Goal: Task Accomplishment & Management: Use online tool/utility

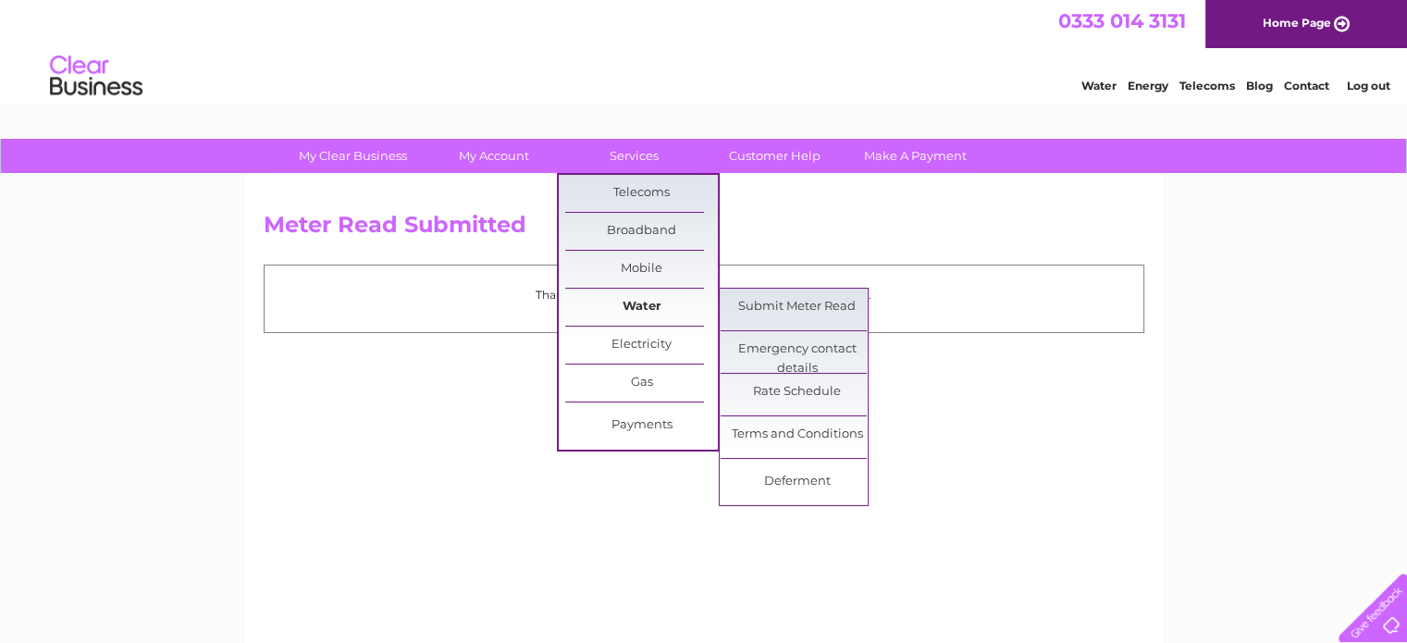
drag, startPoint x: 651, startPoint y: 306, endPoint x: 714, endPoint y: 314, distance: 63.4
click at [652, 306] on link "Water" at bounding box center [641, 307] width 153 height 37
click at [781, 313] on link "Submit Meter Read" at bounding box center [797, 307] width 153 height 37
click at [782, 301] on link "Submit Meter Read" at bounding box center [797, 307] width 153 height 37
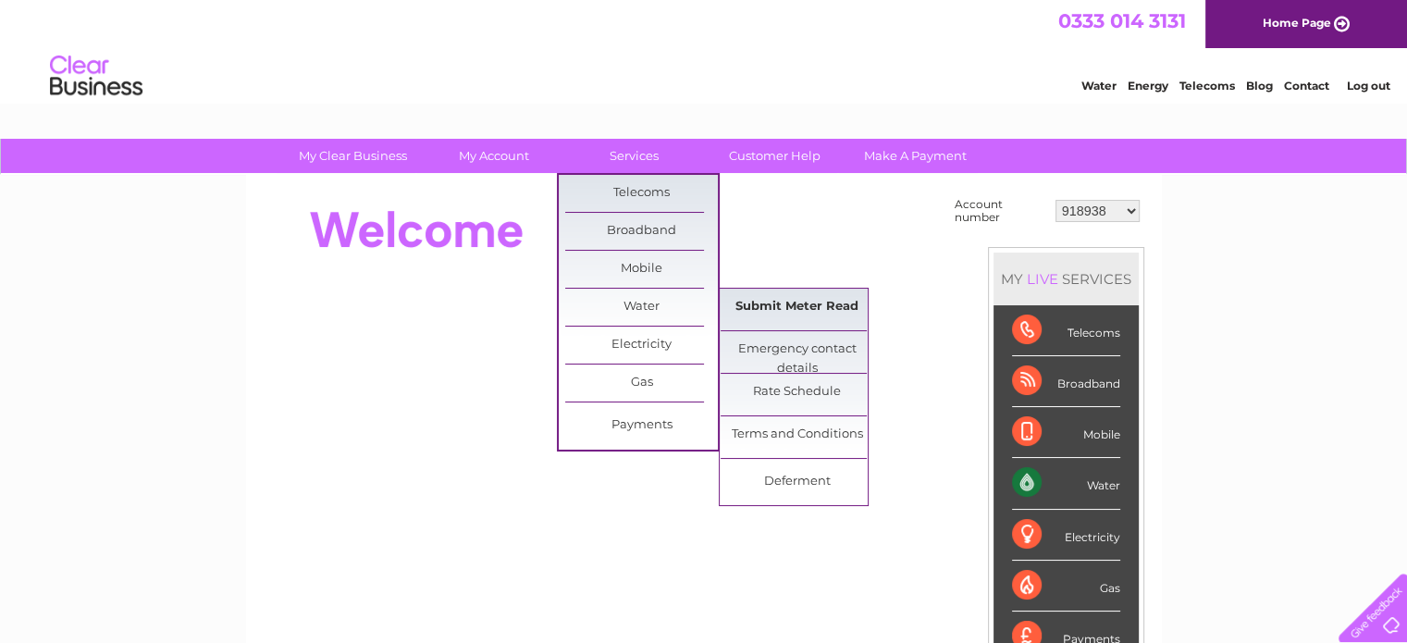
click at [805, 309] on link "Submit Meter Read" at bounding box center [797, 307] width 153 height 37
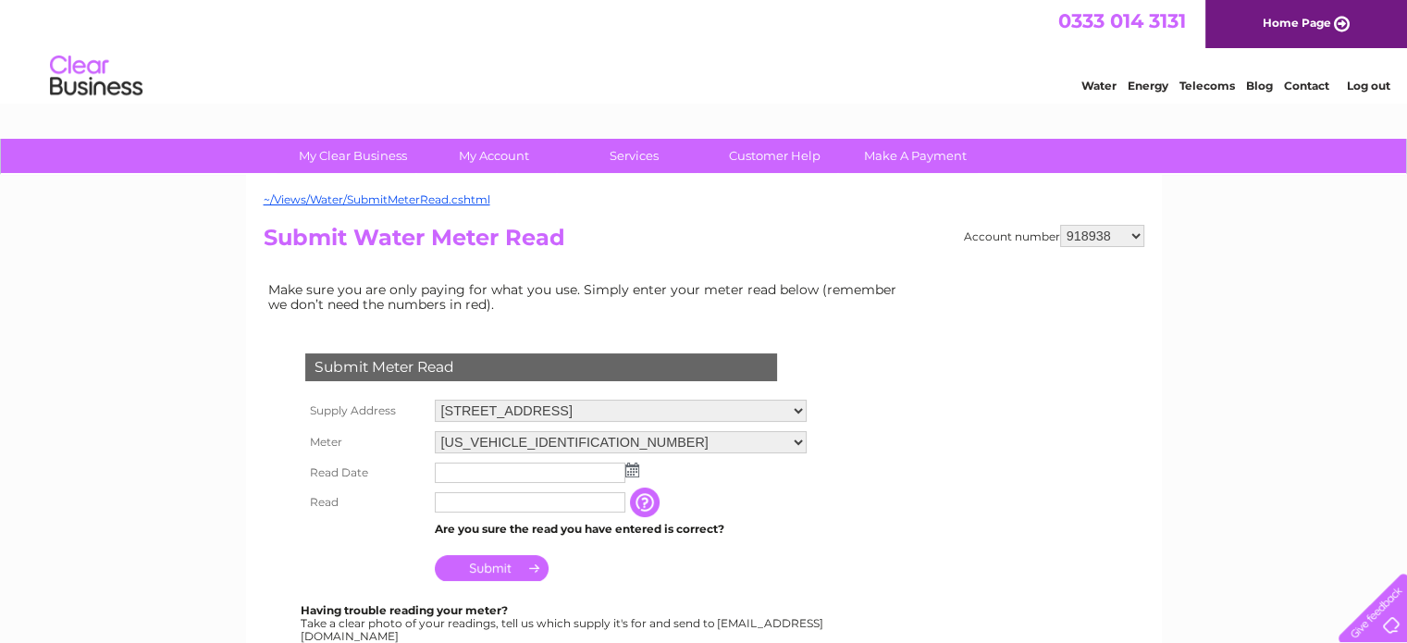
click at [1084, 240] on select "918938 927106 930247 934594 934597 941698 979159 989143 994306 1094838 1096227 …" at bounding box center [1102, 236] width 84 height 22
select select "927106"
click at [1060, 225] on select "918938 927106 930247 934594 934597 941698 979159 989143 994306 1094838 1096227 …" at bounding box center [1102, 236] width 84 height 22
click at [788, 414] on select "34 Carrick Street, Ayr, Ayrshire, KA7 1NS 14a Carrick Street, Ayr, KA7 1NS 175 …" at bounding box center [628, 411] width 387 height 22
select select "469538"
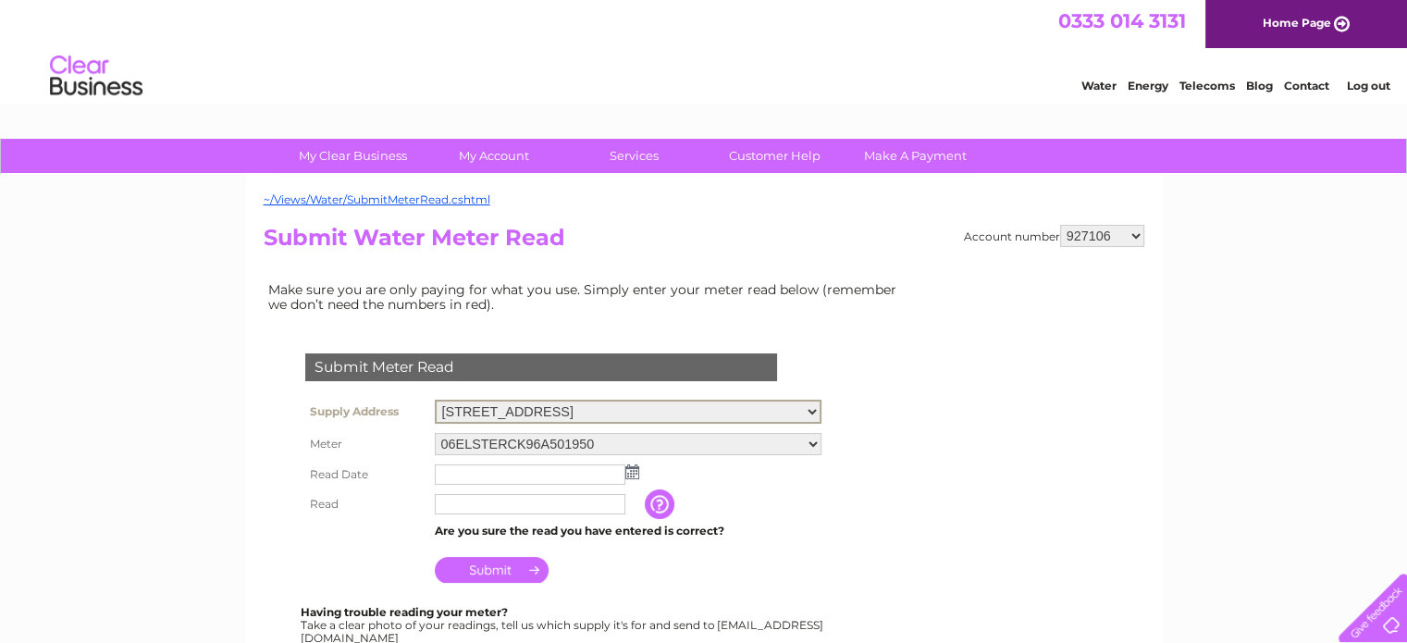
click at [435, 400] on select "34 Carrick Street, Ayr, Ayrshire, KA7 1NS 14a Carrick Street, Ayr, KA7 1NS 175 …" at bounding box center [628, 412] width 387 height 24
click at [797, 441] on select "06ELSTER16M090447 06ELSTER16T055703 06ELSTER23M096861" at bounding box center [628, 442] width 387 height 22
select select "358230"
click at [435, 431] on select "06ELSTER16M090447 06ELSTER16T055703 06ELSTER23M096861" at bounding box center [628, 443] width 387 height 24
drag, startPoint x: 0, startPoint y: 0, endPoint x: 633, endPoint y: 470, distance: 788.3
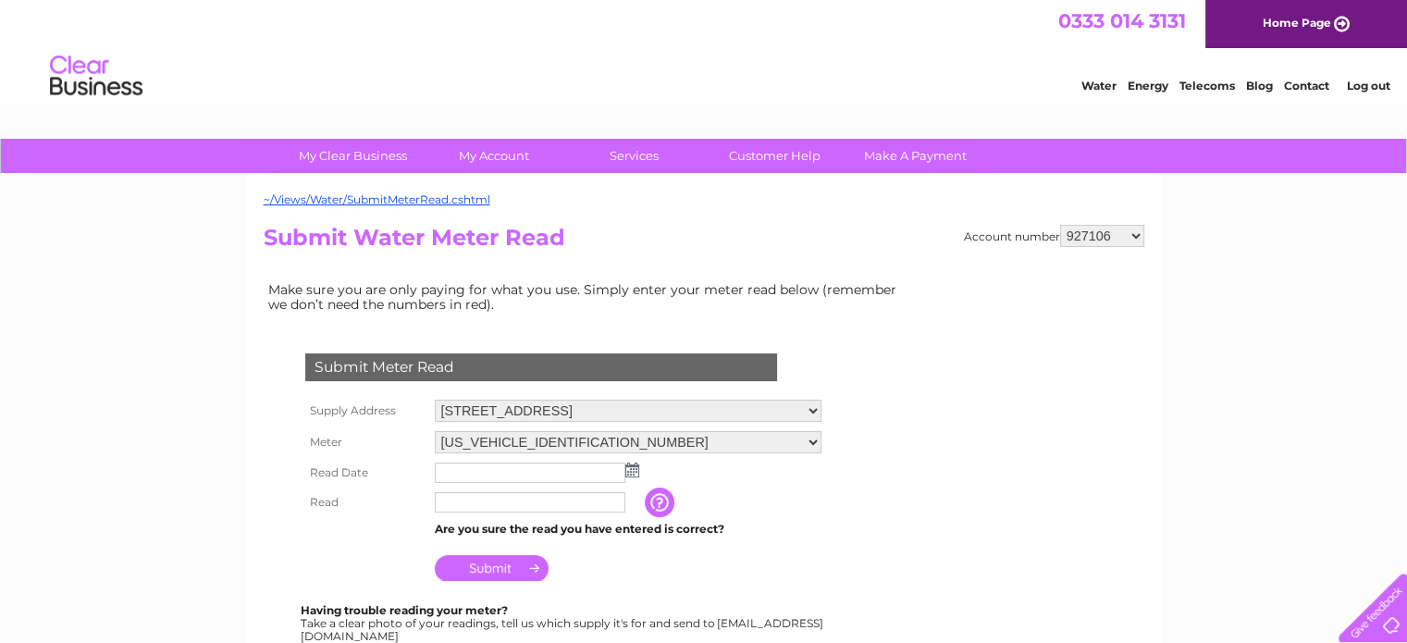
click at [633, 470] on img at bounding box center [632, 470] width 14 height 15
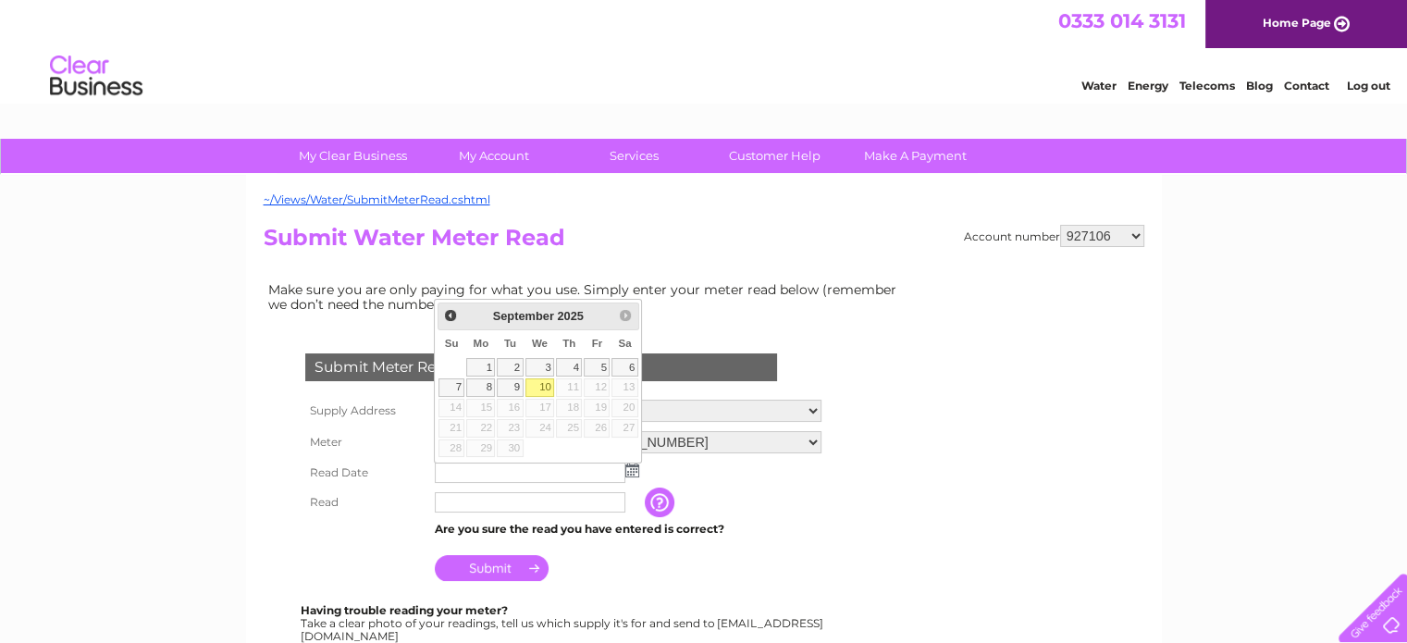
click at [542, 384] on link "10" at bounding box center [541, 387] width 30 height 19
type input "2025/09/10"
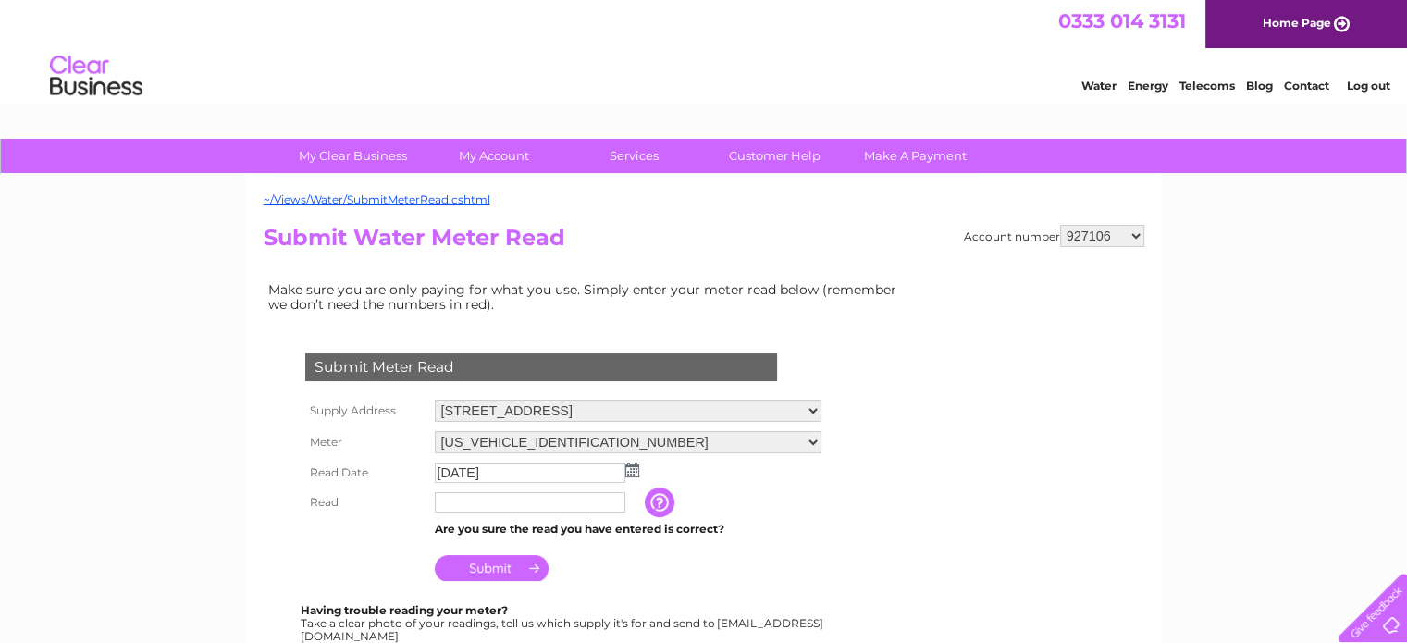
click at [592, 497] on input "text" at bounding box center [530, 502] width 191 height 20
type input "12005"
click at [518, 573] on input "Submit" at bounding box center [492, 570] width 114 height 26
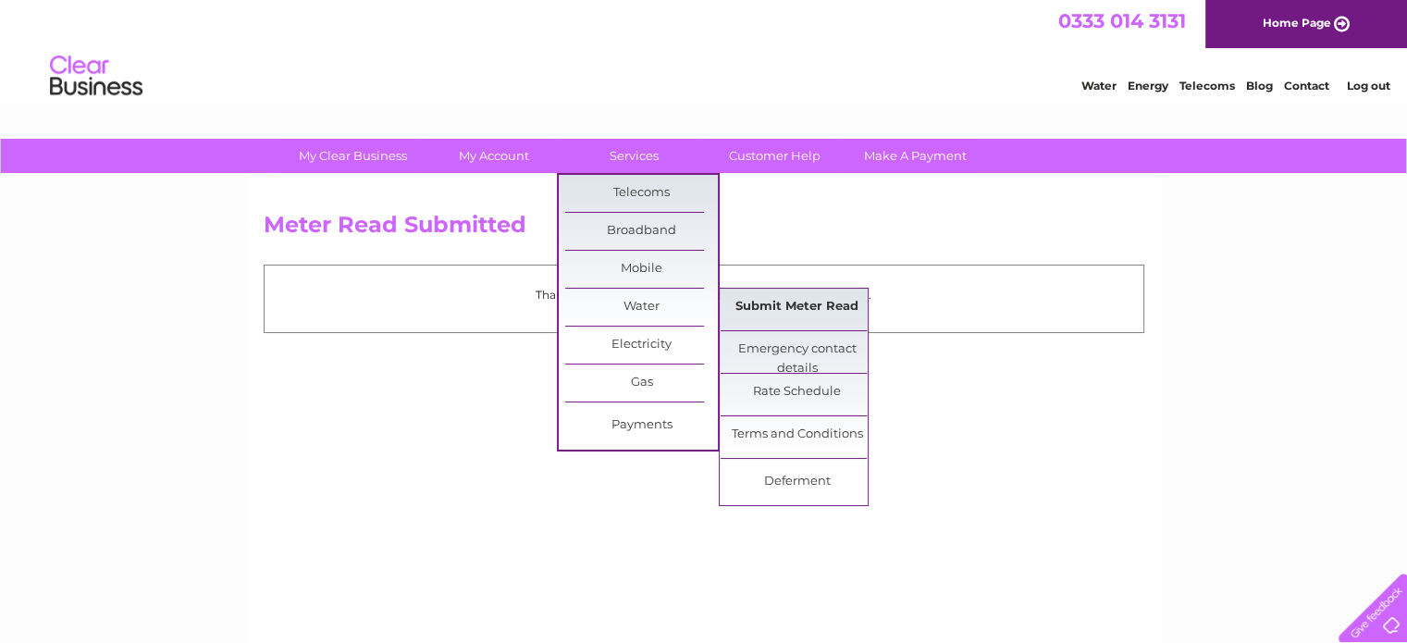
click at [774, 310] on link "Submit Meter Read" at bounding box center [797, 307] width 153 height 37
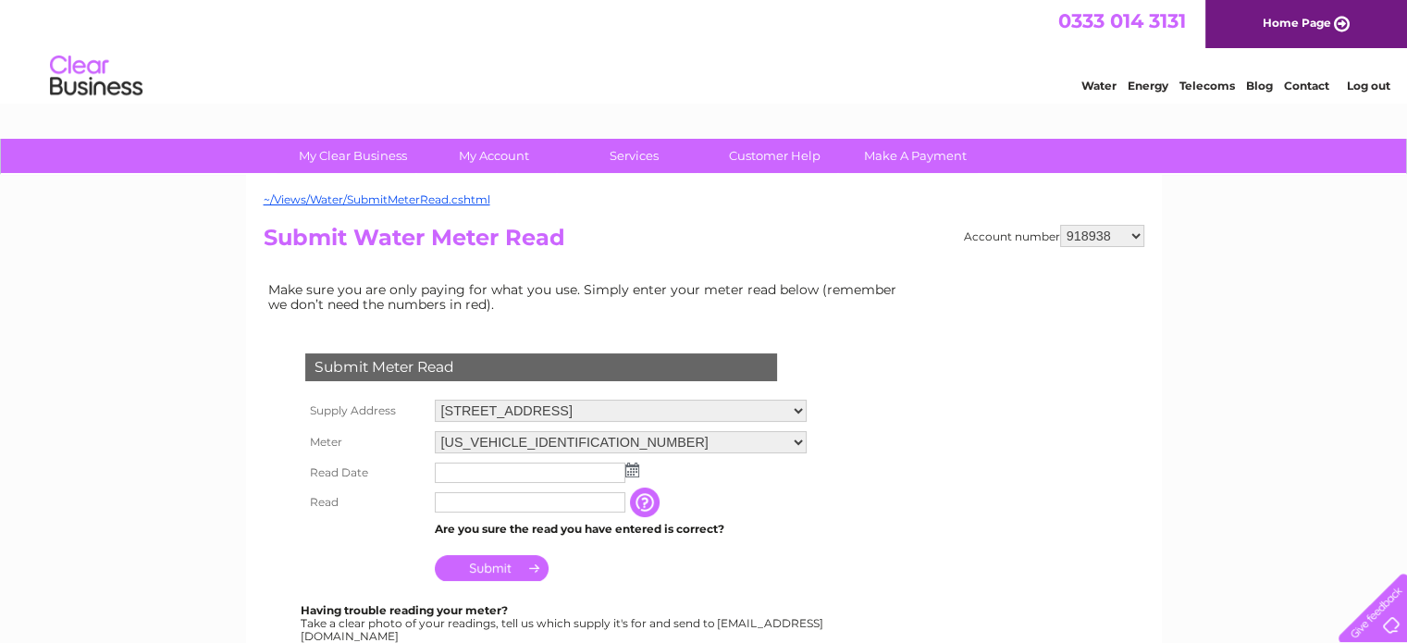
click at [1114, 232] on select "918938 927106 930247 934594 934597 941698 979159 989143 994306 1094838 1096227 …" at bounding box center [1102, 236] width 84 height 22
select select "927106"
click at [1060, 225] on select "918938 927106 930247 934594 934597 941698 979159 989143 994306 1094838 1096227 …" at bounding box center [1102, 236] width 84 height 22
drag, startPoint x: 0, startPoint y: 0, endPoint x: 703, endPoint y: 408, distance: 813.0
click at [699, 403] on select "34 Carrick Street, Ayr, Ayrshire, KA7 1NS 14a Carrick Street, Ayr, KA7 1NS 175 …" at bounding box center [628, 412] width 387 height 24
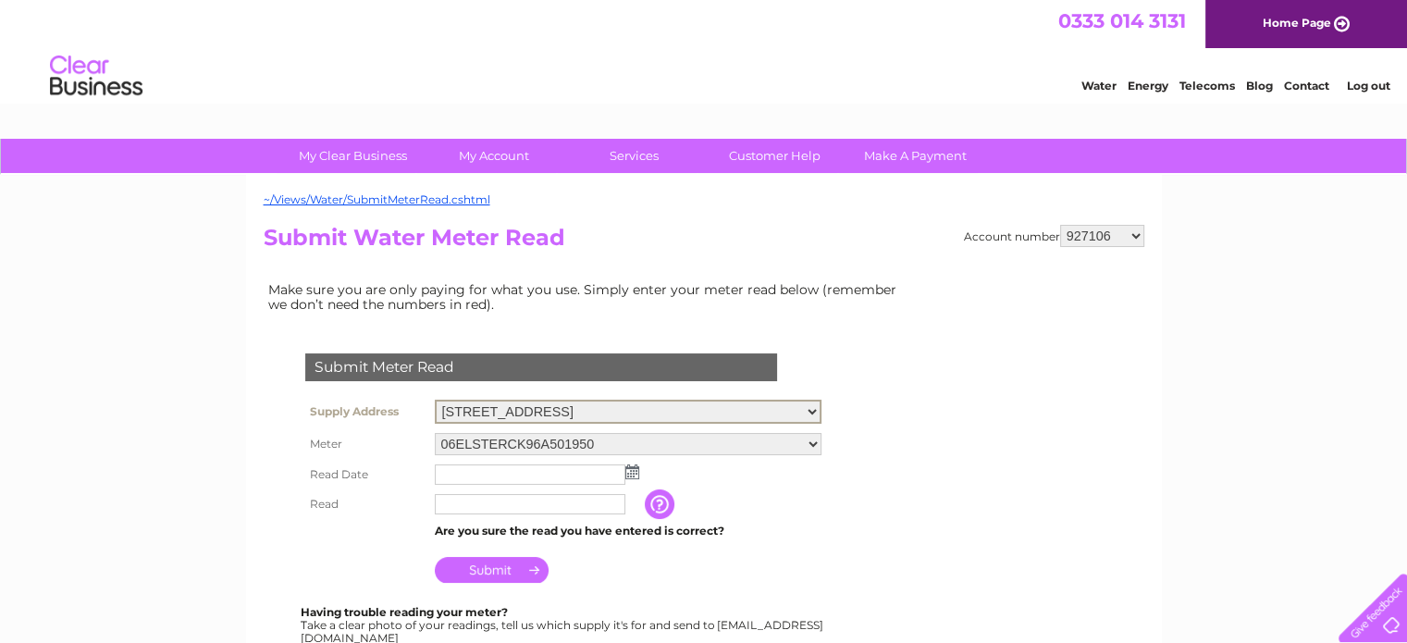
select select "469538"
click at [435, 400] on select "34 Carrick Street, Ayr, Ayrshire, KA7 1NS 14a Carrick Street, Ayr, KA7 1NS 175 …" at bounding box center [628, 412] width 387 height 24
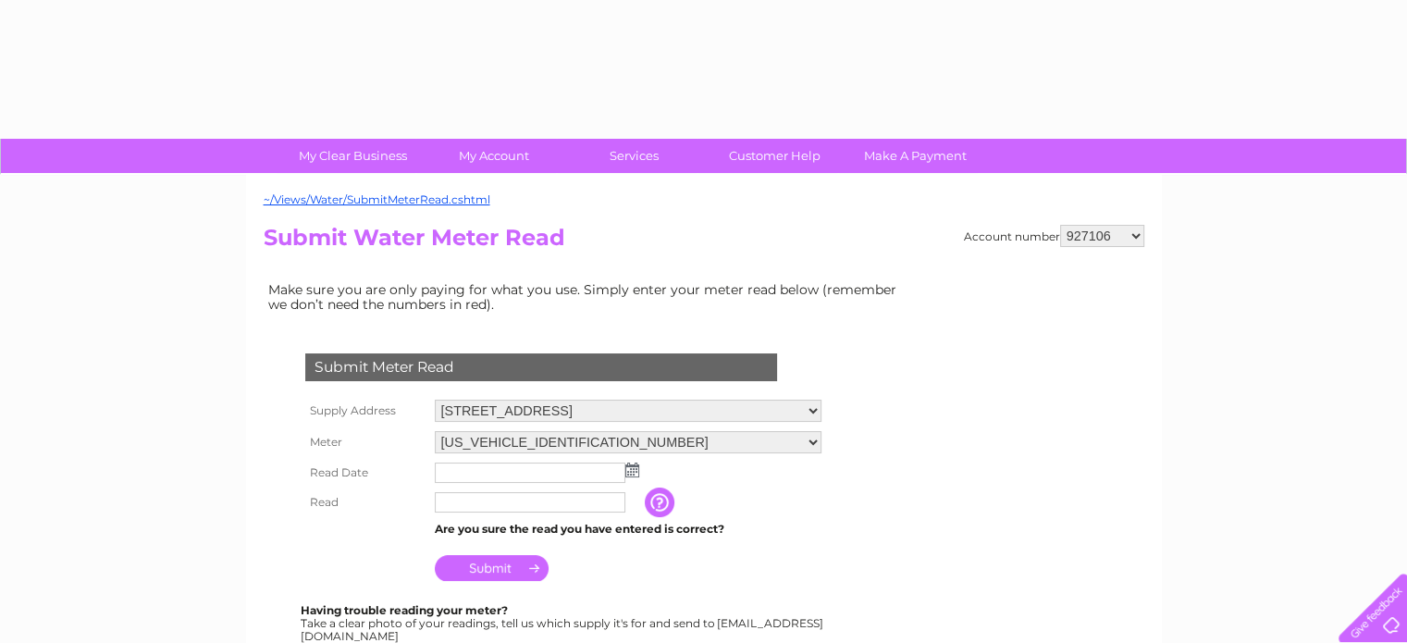
drag, startPoint x: 0, startPoint y: 0, endPoint x: 724, endPoint y: 439, distance: 846.1
click at [724, 439] on select "[US_VEHICLE_IDENTIFICATION_NUMBER] [US_VEHICLE_IDENTIFICATION_NUMBER] [US_VEHIC…" at bounding box center [628, 442] width 387 height 22
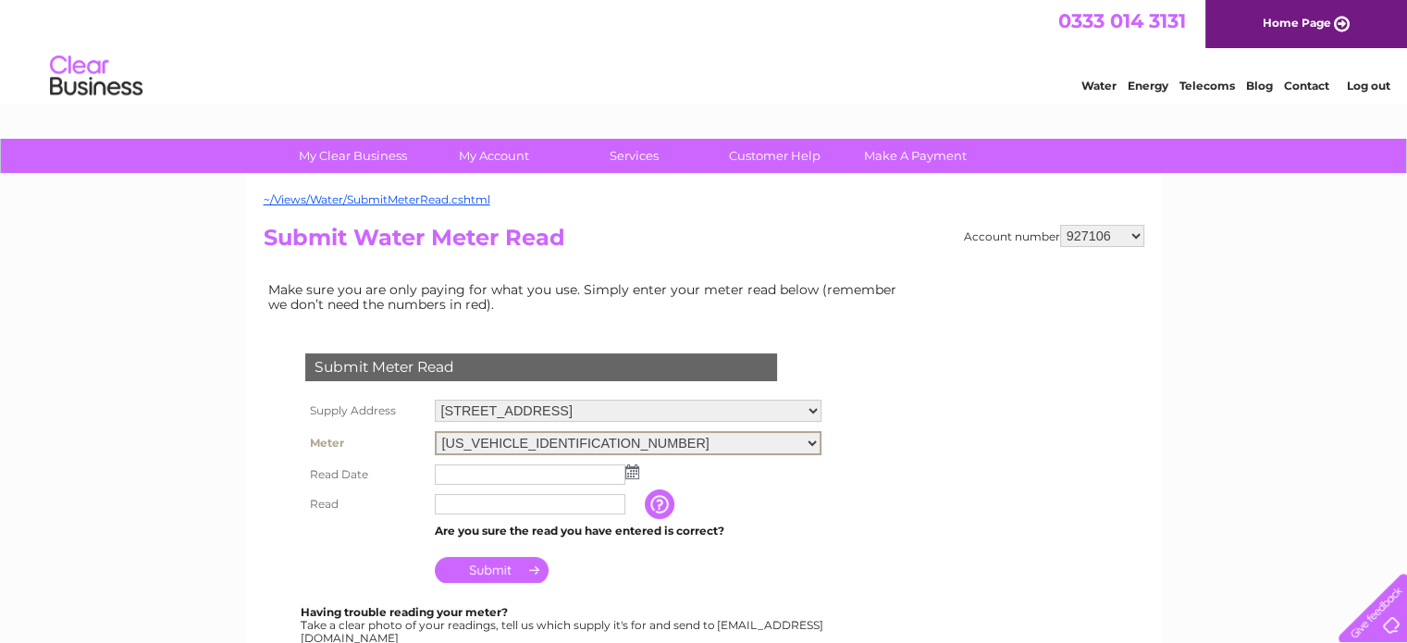
select select "380158"
click at [435, 431] on select "[US_VEHICLE_IDENTIFICATION_NUMBER] [US_VEHICLE_IDENTIFICATION_NUMBER] [US_VEHIC…" at bounding box center [628, 443] width 387 height 24
click at [640, 471] on td at bounding box center [628, 473] width 396 height 30
click at [632, 467] on img at bounding box center [632, 470] width 14 height 15
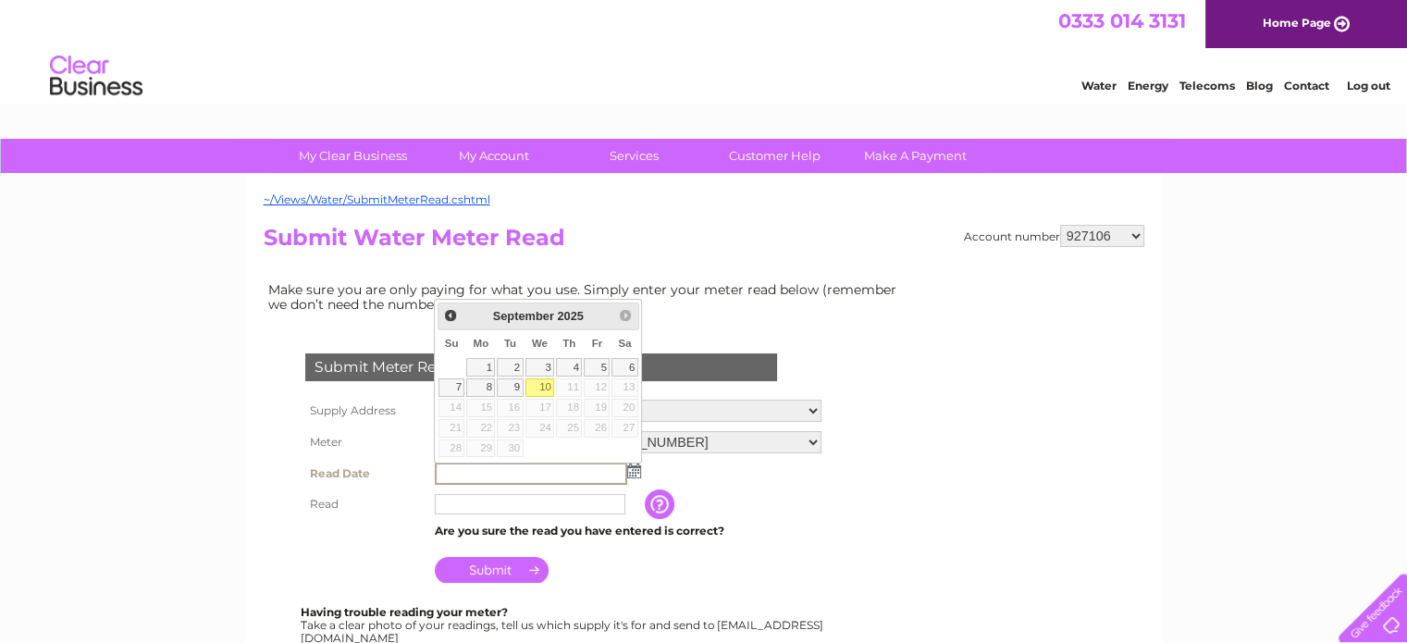
click at [546, 383] on link "10" at bounding box center [541, 387] width 30 height 19
type input "[DATE]"
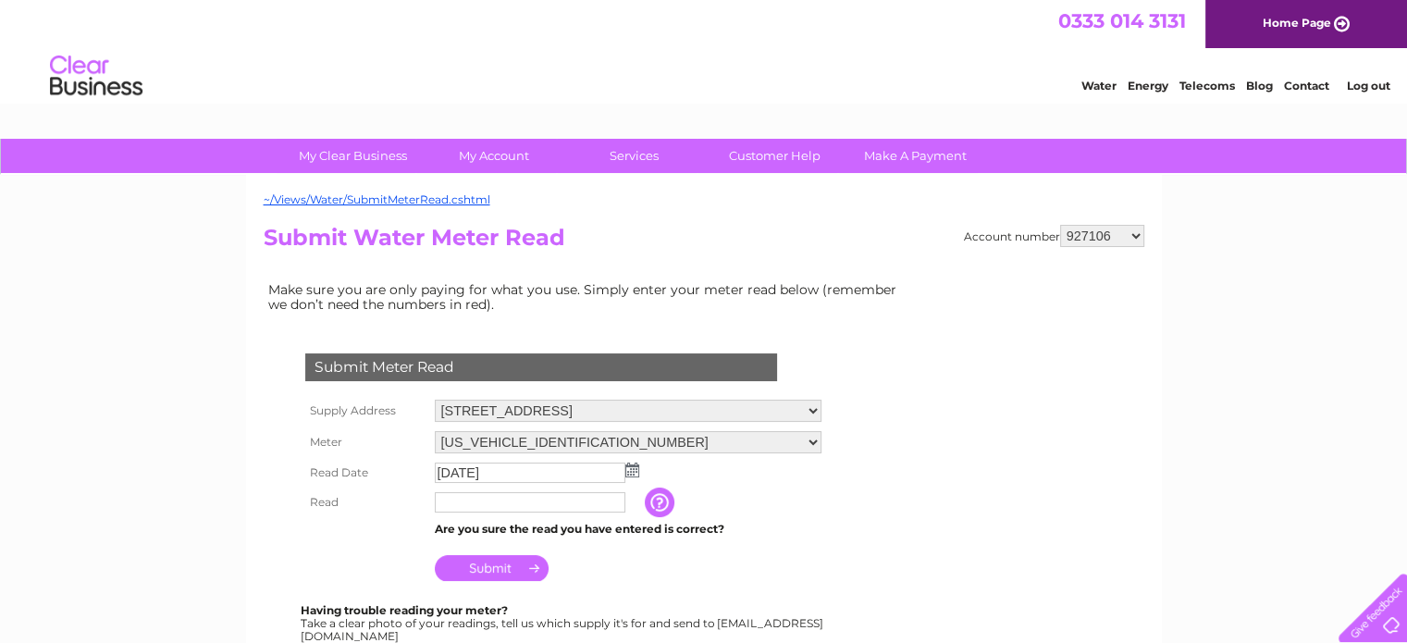
click at [581, 503] on input "text" at bounding box center [530, 502] width 191 height 20
type input "00116"
click at [511, 572] on input "Submit" at bounding box center [492, 568] width 114 height 26
